Goal: Task Accomplishment & Management: Complete application form

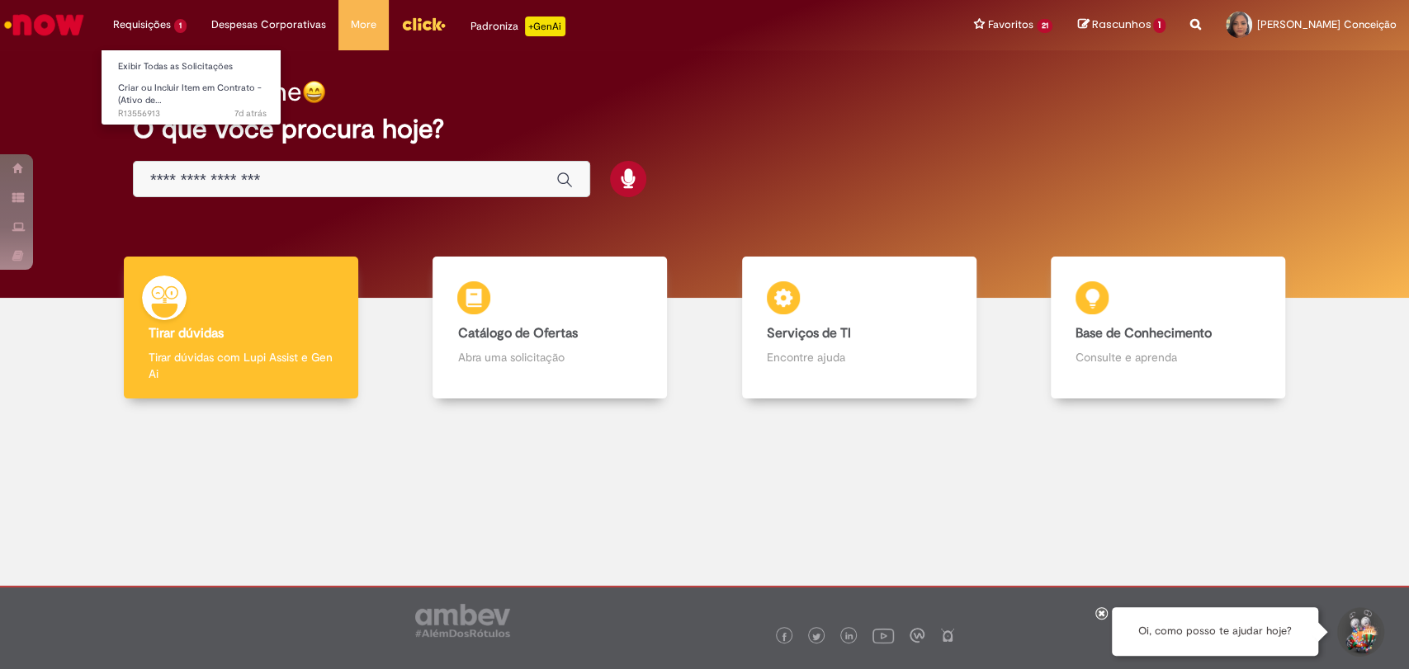
click at [181, 28] on li "Requisições 1 Exibir Todas as Solicitações Criar ou Incluir Item em Contrato - …" at bounding box center [150, 25] width 98 height 50
click at [158, 88] on span "Criar ou Incluir Item em Contrato - (Ativo de…" at bounding box center [190, 95] width 144 height 26
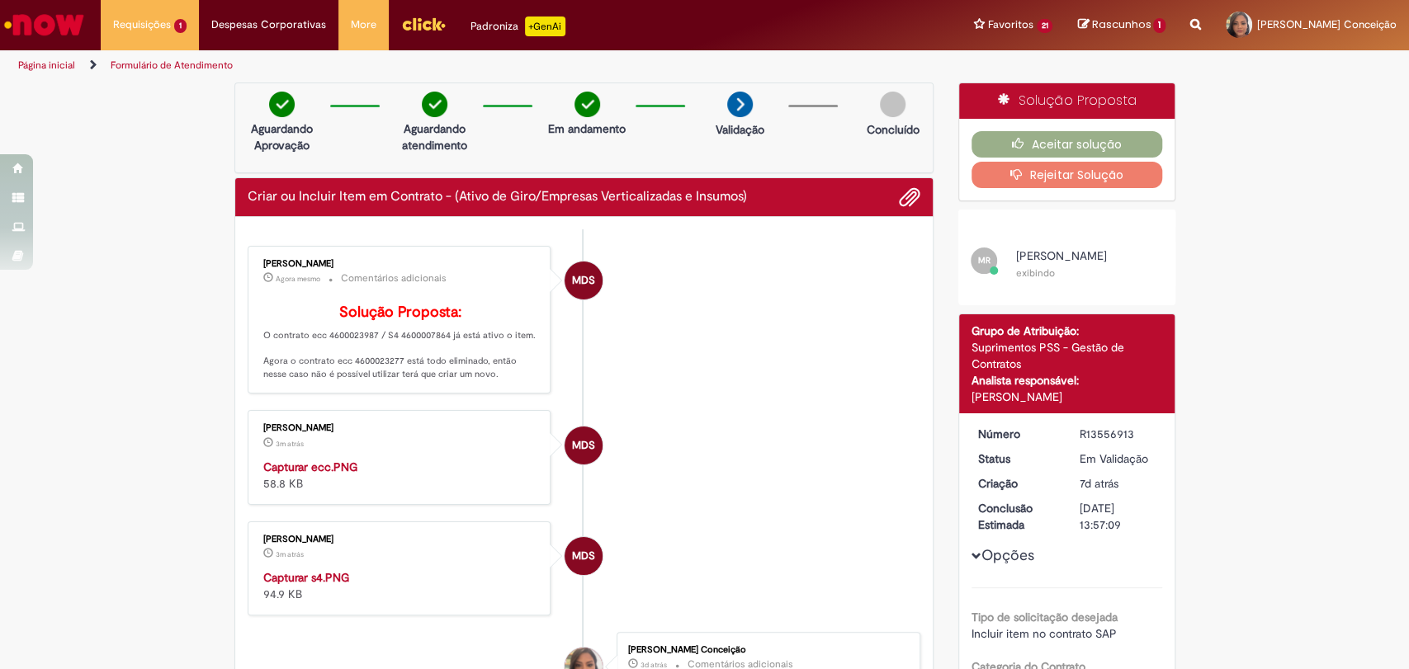
click at [503, 381] on p "Solução Proposta: O contrato ecc 4600023987 / S4 4600007864 já está ativo o ite…" at bounding box center [400, 343] width 275 height 77
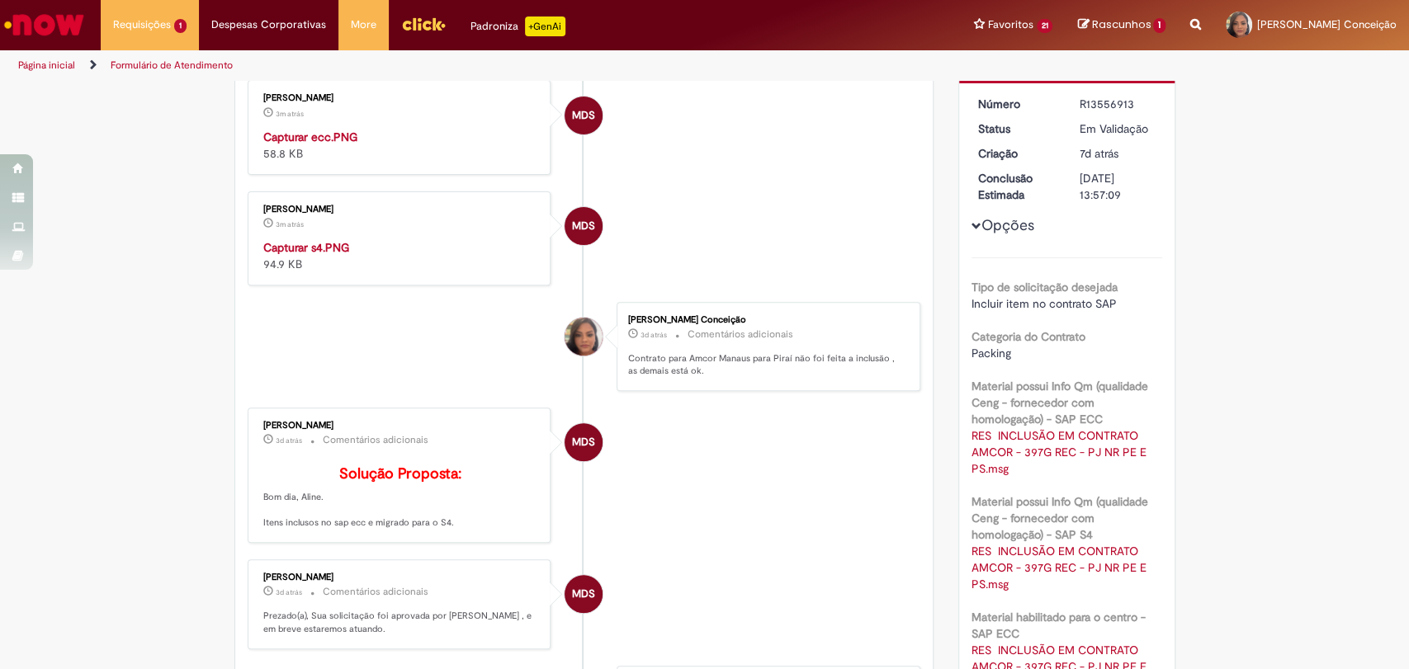
scroll to position [366, 0]
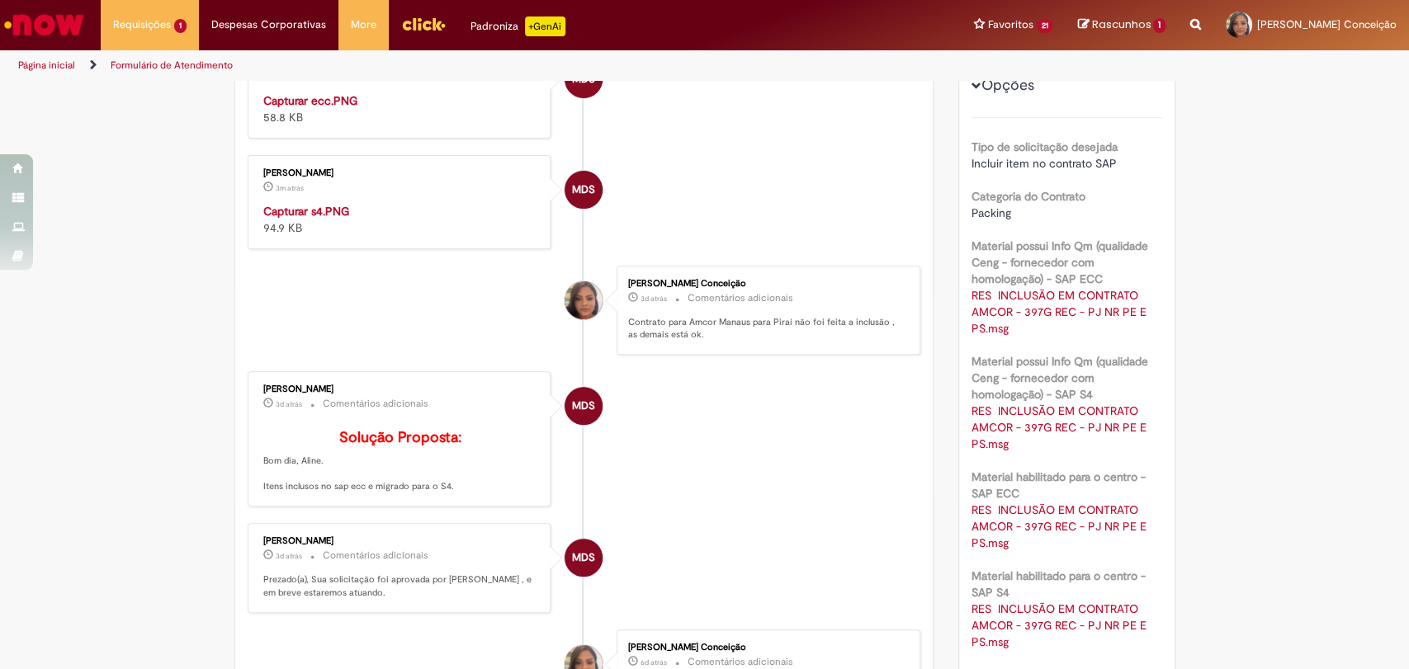
click at [314, 203] on img "Histórico de tíquete" at bounding box center [400, 203] width 275 height 0
click at [333, 92] on img "Histórico de tíquete" at bounding box center [400, 92] width 275 height 0
click at [308, 203] on img "Histórico de tíquete" at bounding box center [400, 203] width 275 height 0
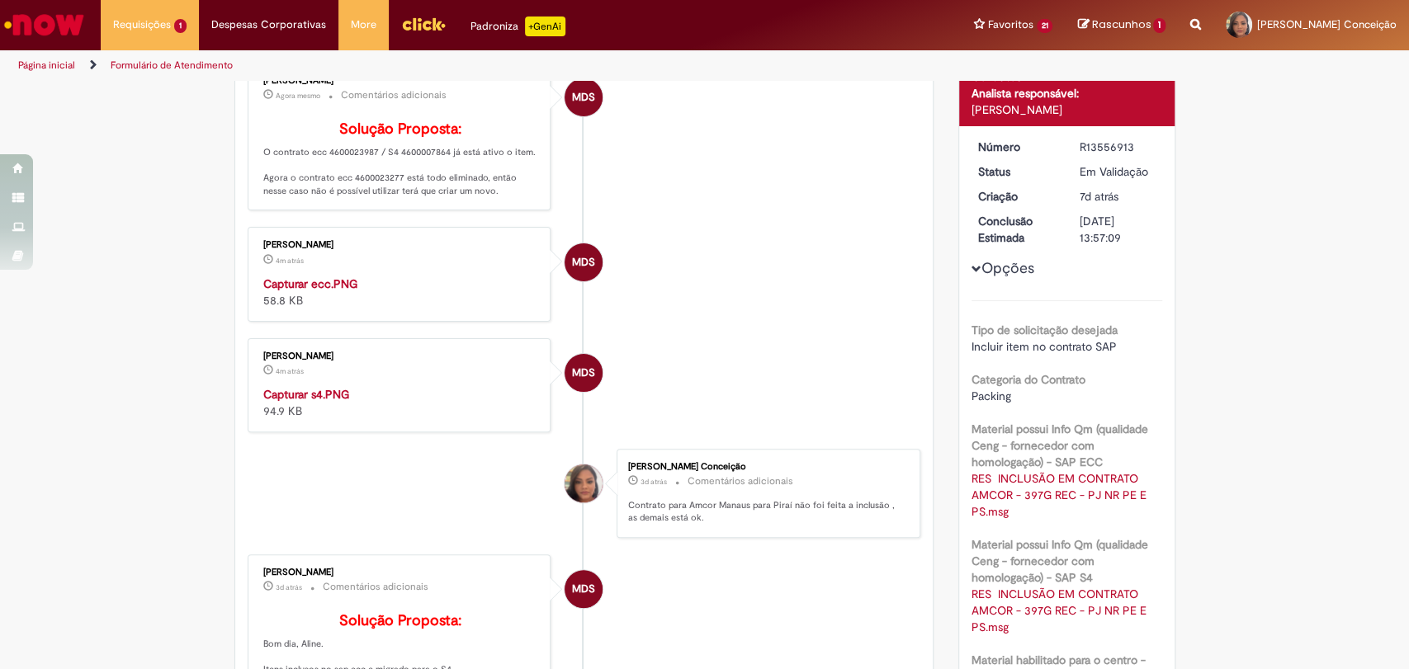
scroll to position [0, 0]
